Goal: Navigation & Orientation: Locate item on page

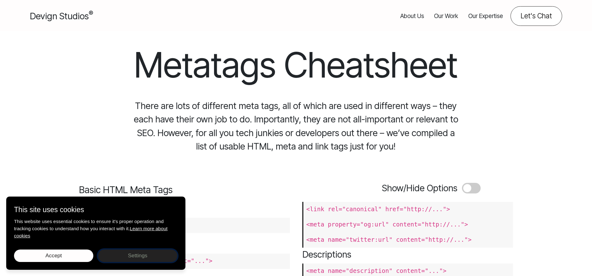
click at [120, 252] on button "Settings Close settings" at bounding box center [137, 255] width 79 height 12
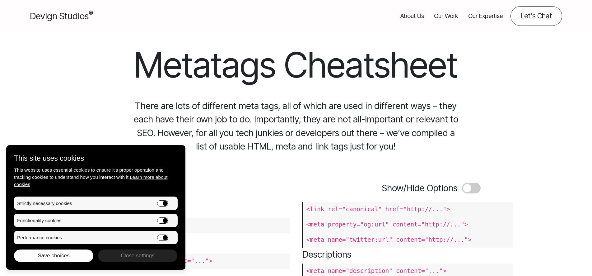
drag, startPoint x: 145, startPoint y: 238, endPoint x: 162, endPoint y: 233, distance: 18.0
click at [145, 238] on li "Performance cookies" at bounding box center [96, 237] width 164 height 13
click at [162, 235] on input "Performance cookies" at bounding box center [162, 237] width 11 height 6
checkbox input "false"
click at [163, 220] on input "Functionality cookies" at bounding box center [162, 220] width 11 height 6
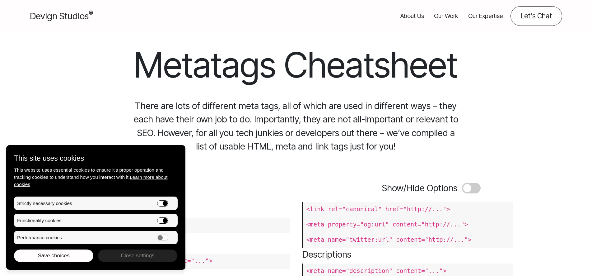
checkbox input "false"
click at [119, 257] on button "Settings Close settings" at bounding box center [137, 255] width 79 height 12
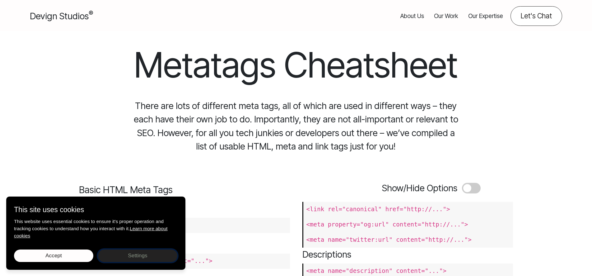
click at [118, 257] on button "Settings Close settings" at bounding box center [137, 255] width 79 height 12
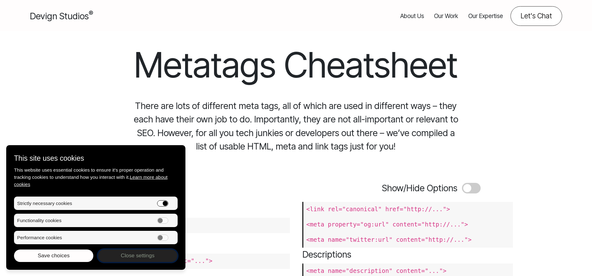
click at [112, 256] on button "Settings Close settings" at bounding box center [137, 255] width 79 height 12
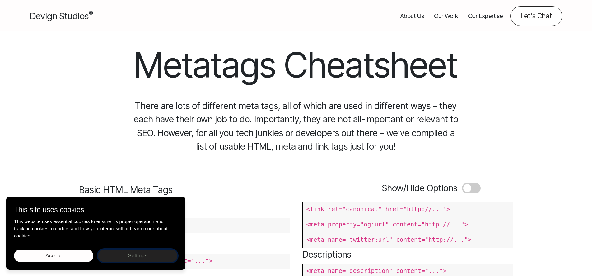
click at [112, 256] on button "Settings Close settings" at bounding box center [137, 255] width 79 height 12
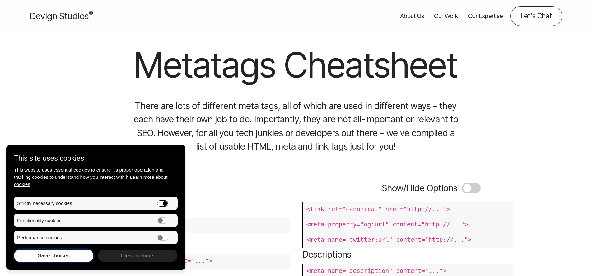
click at [77, 257] on button "Accept Save choices" at bounding box center [53, 255] width 79 height 12
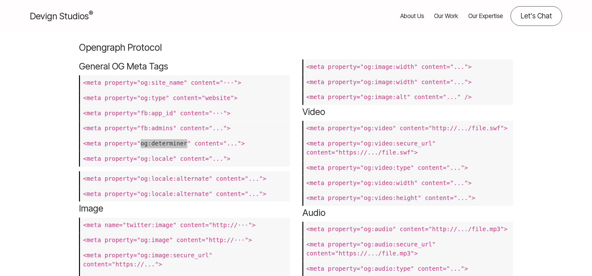
scroll to position [377, 0]
